Goal: Information Seeking & Learning: Learn about a topic

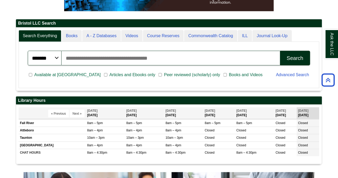
scroll to position [114, 0]
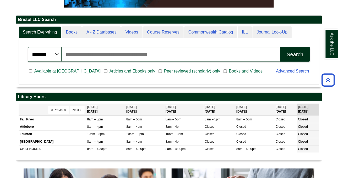
click at [142, 54] on input "Search articles, books, journals & more" at bounding box center [171, 54] width 218 height 15
type input "**********"
click at [280, 47] on button "Search" at bounding box center [295, 54] width 30 height 15
drag, startPoint x: 341, startPoint y: 61, endPoint x: 330, endPoint y: 65, distance: 11.6
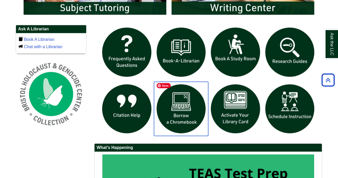
drag, startPoint x: 170, startPoint y: 105, endPoint x: 165, endPoint y: 104, distance: 4.9
click at [165, 104] on img "slideshow" at bounding box center [181, 109] width 54 height 54
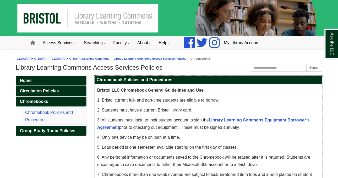
click at [277, 98] on p "1. Bristol current full- and part-time students are eligible to borrow." at bounding box center [208, 100] width 222 height 7
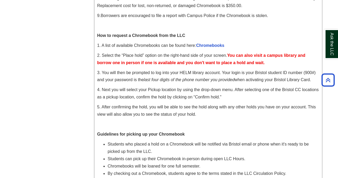
scroll to position [197, 0]
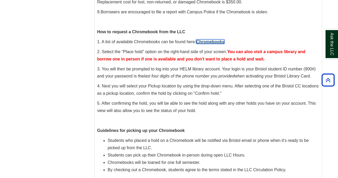
click at [205, 41] on link "Chromebooks" at bounding box center [210, 42] width 28 height 4
click at [113, 77] on span "3. You will then be prompted to log into your HELM library account. Your login …" at bounding box center [206, 73] width 219 height 12
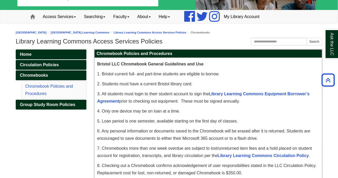
scroll to position [0, 0]
